Goal: Task Accomplishment & Management: Manage account settings

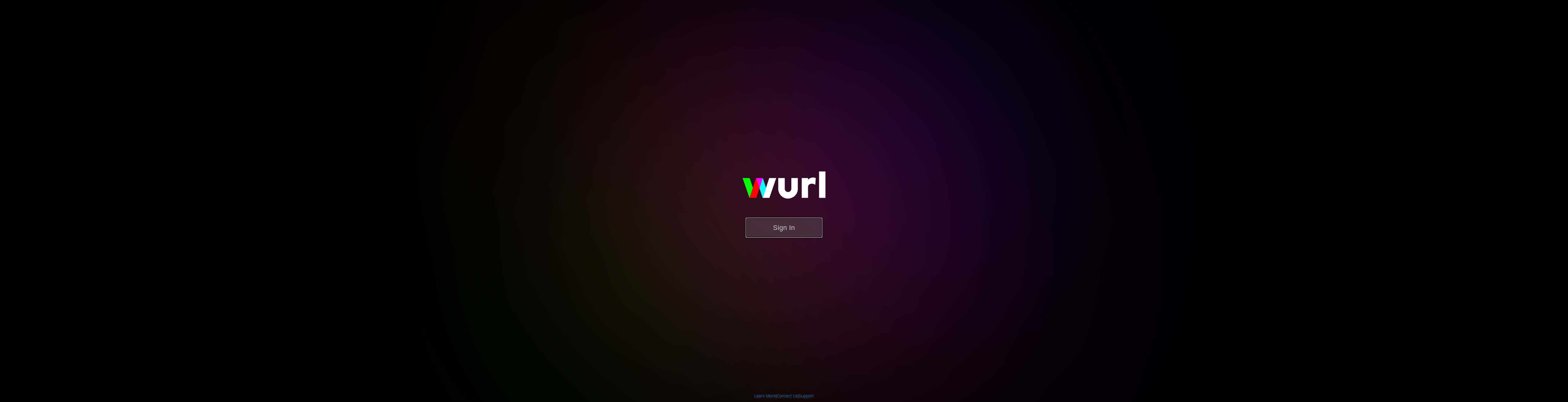
click at [772, 220] on button "Sign In" at bounding box center [784, 227] width 77 height 20
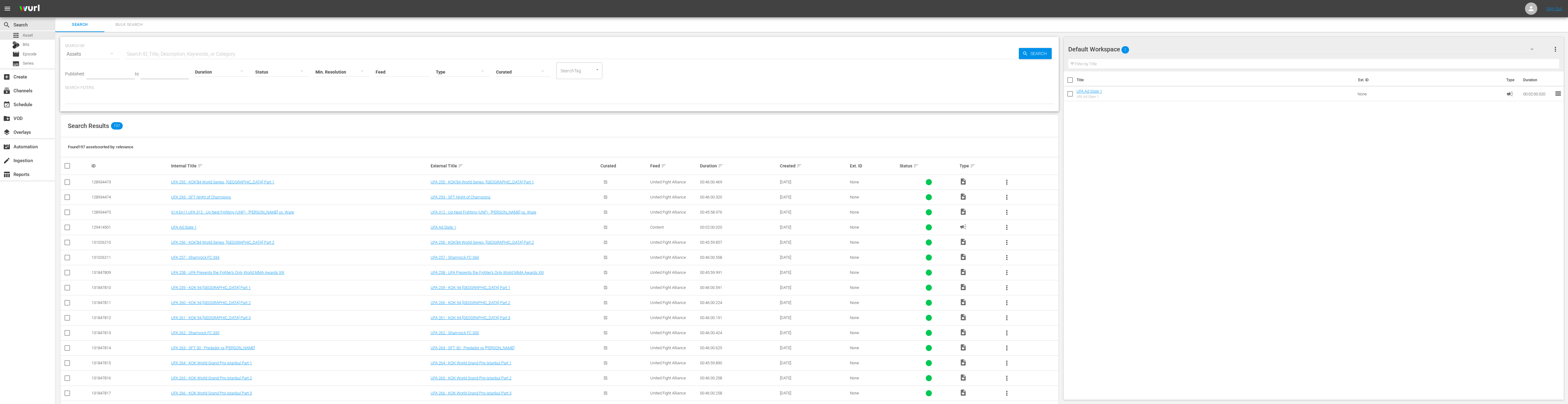
click at [919, 166] on div "Status sort" at bounding box center [929, 166] width 58 height 7
click at [802, 167] on div "Created sort" at bounding box center [813, 166] width 68 height 7
click at [802, 167] on div "Created sort" at bounding box center [813, 166] width 68 height 7
